Goal: Find specific page/section: Find specific page/section

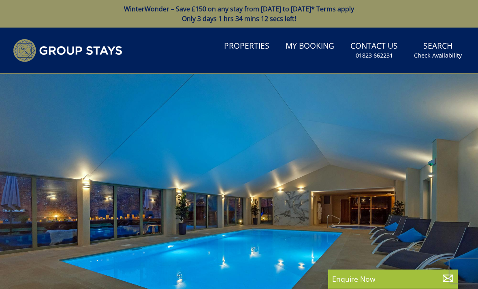
click at [253, 45] on link "Properties" at bounding box center [247, 46] width 52 height 18
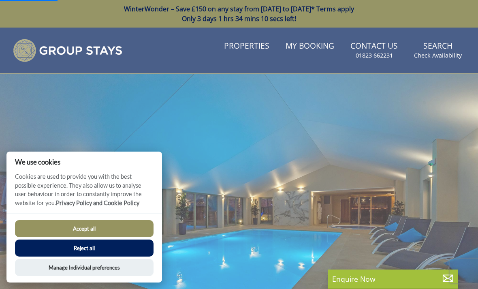
click at [130, 226] on button "Accept all" at bounding box center [84, 228] width 139 height 17
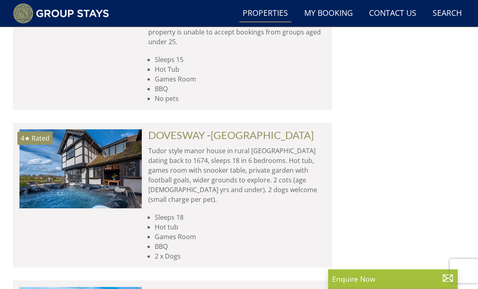
scroll to position [740, 0]
click at [253, 129] on link "[GEOGRAPHIC_DATA]" at bounding box center [262, 135] width 103 height 12
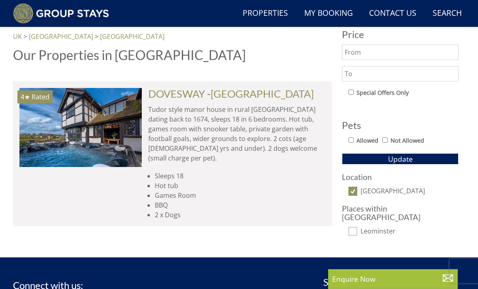
scroll to position [409, 0]
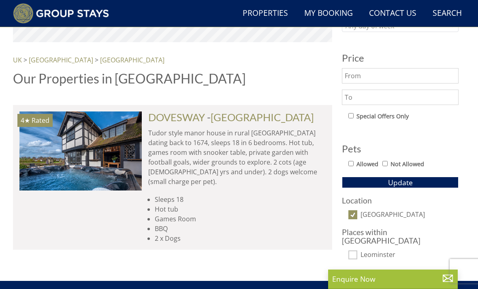
click at [161, 116] on link "DOVESWAY" at bounding box center [176, 117] width 57 height 12
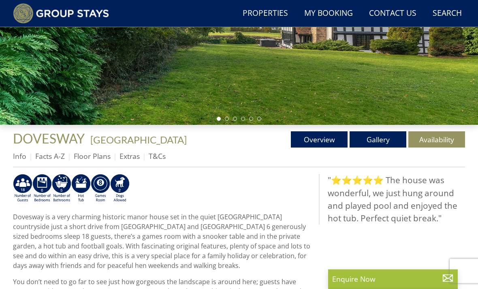
scroll to position [198, 0]
